Goal: Task Accomplishment & Management: Use online tool/utility

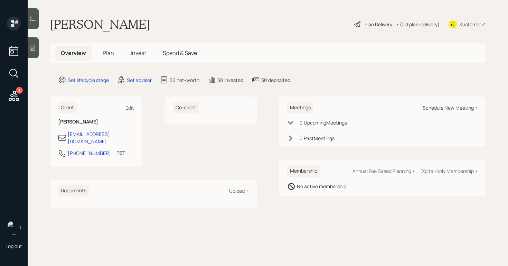
click at [439, 107] on div "Schedule New Meeting +" at bounding box center [450, 107] width 55 height 7
select select "round-[PERSON_NAME]"
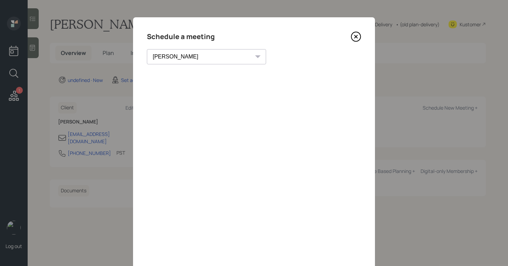
click at [359, 38] on icon at bounding box center [356, 36] width 10 height 10
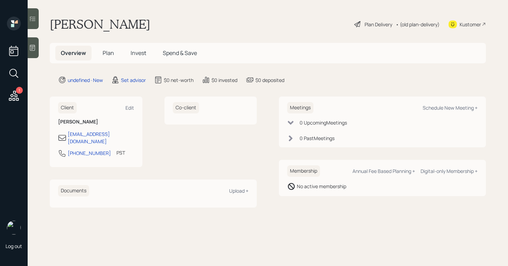
click at [462, 19] on div "Kustomer" at bounding box center [466, 24] width 37 height 15
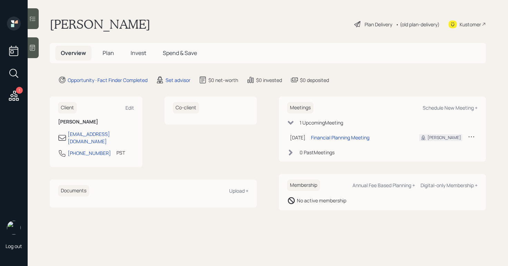
click at [37, 46] on div at bounding box center [33, 47] width 11 height 21
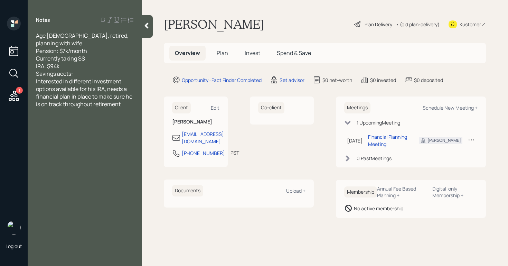
click at [121, 70] on div "Savings accts:" at bounding box center [84, 74] width 97 height 8
click at [145, 31] on div at bounding box center [147, 26] width 11 height 22
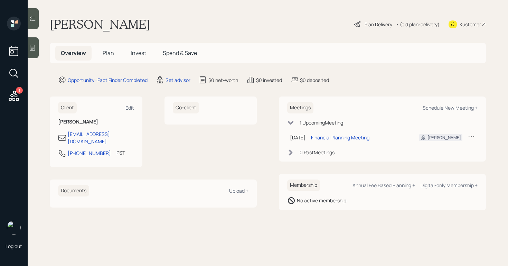
click at [37, 48] on div at bounding box center [33, 47] width 11 height 21
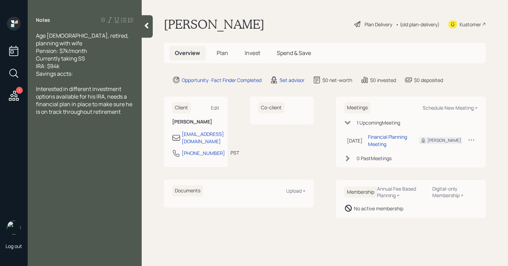
click at [36, 36] on span "Age 72, retired, planning with wife Pension: $7k/month Currently taking SS IRA:…" at bounding box center [83, 55] width 94 height 46
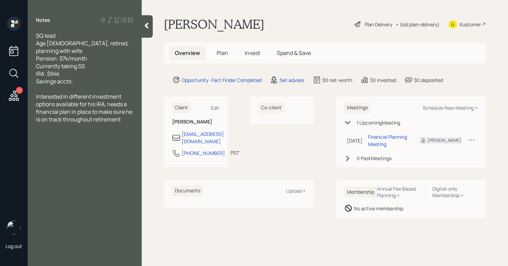
click at [39, 31] on div "Notes SQ lead Age 72, retired, planning with wife Pension: $7k/month Currently …" at bounding box center [85, 137] width 114 height 241
click at [37, 36] on span "SQ lead" at bounding box center [45, 36] width 19 height 8
click at [152, 29] on div at bounding box center [147, 26] width 11 height 22
